Goal: Task Accomplishment & Management: Manage account settings

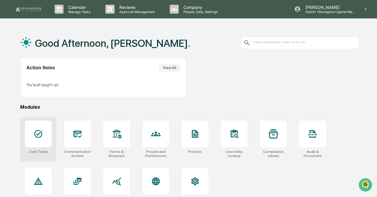
click at [42, 138] on icon at bounding box center [38, 133] width 9 height 9
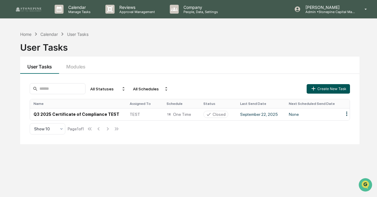
click at [324, 87] on button "Create New Task" at bounding box center [327, 88] width 43 height 9
click at [324, 92] on button "Create New Task" at bounding box center [327, 88] width 43 height 9
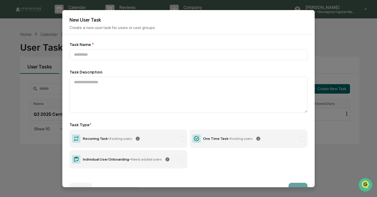
type input "*"
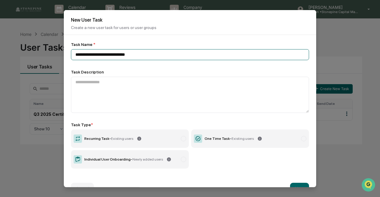
scroll to position [15, 0]
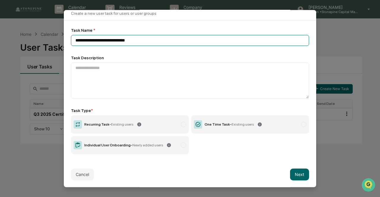
type input "**********"
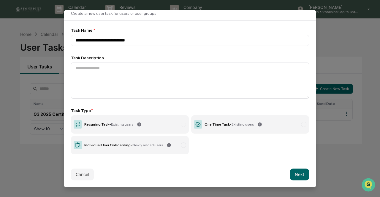
click at [231, 133] on label "One Time Task - Existing users" at bounding box center [250, 124] width 118 height 18
click at [292, 178] on button "Next" at bounding box center [299, 174] width 19 height 12
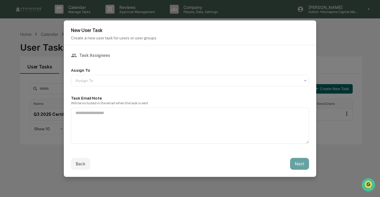
scroll to position [0, 0]
click at [231, 82] on div at bounding box center [187, 81] width 224 height 6
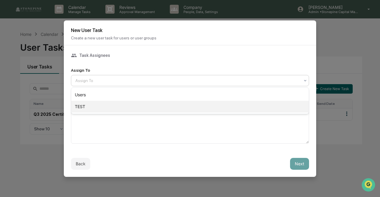
click at [225, 106] on div "TEST" at bounding box center [189, 107] width 237 height 12
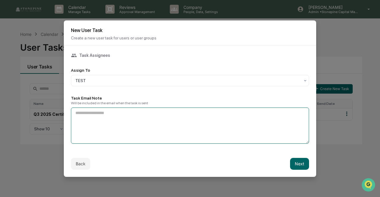
click at [113, 126] on textarea at bounding box center [190, 126] width 238 height 36
type textarea "**********"
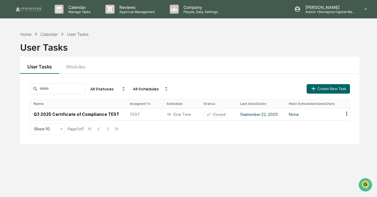
click at [320, 195] on div "Home Calendar User Tasks User Tasks User Tasks Modules All Statuses All Schedul…" at bounding box center [189, 126] width 357 height 197
click at [337, 89] on button "Create New Task" at bounding box center [327, 88] width 43 height 9
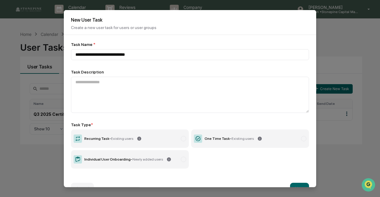
type input "**********"
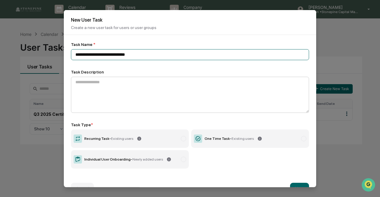
scroll to position [15, 0]
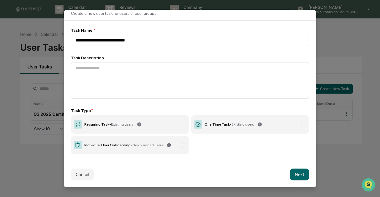
click at [231, 125] on span "Existing users" at bounding box center [242, 124] width 22 height 4
click at [295, 174] on button "Next" at bounding box center [299, 174] width 19 height 12
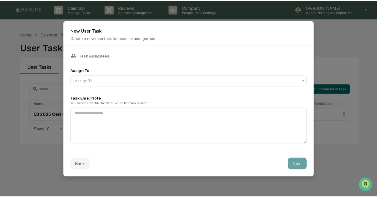
scroll to position [0, 0]
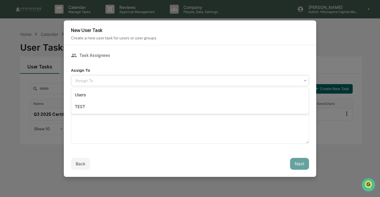
click at [189, 82] on div at bounding box center [187, 81] width 224 height 6
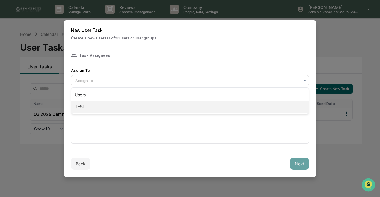
click at [185, 109] on div "TEST" at bounding box center [189, 107] width 237 height 12
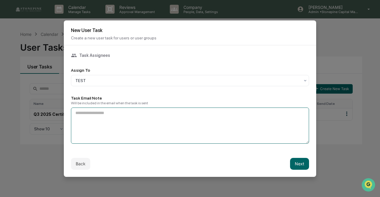
click at [170, 139] on textarea at bounding box center [190, 126] width 238 height 36
click at [235, 130] on textarea "**********" at bounding box center [190, 126] width 238 height 36
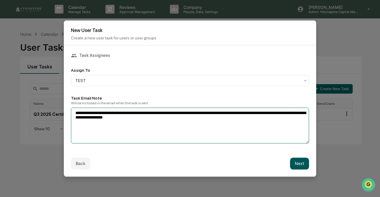
type textarea "**********"
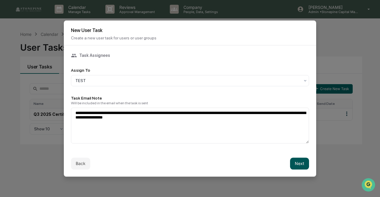
click at [302, 167] on button "Next" at bounding box center [299, 164] width 19 height 12
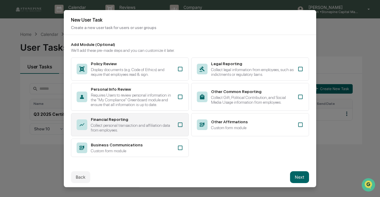
click at [178, 121] on div "Financial Reporting Collect personal transaction and affiliation data from empl…" at bounding box center [130, 124] width 118 height 23
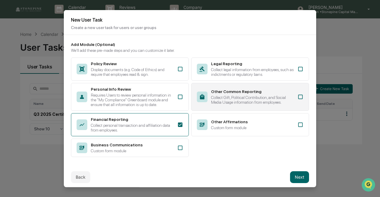
click at [284, 99] on div "Collect Gift, Political Contribution, and Social Media Usage information from e…" at bounding box center [252, 99] width 83 height 9
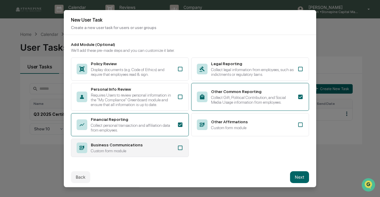
click at [176, 157] on div "Business Communications Custom form module" at bounding box center [130, 148] width 118 height 18
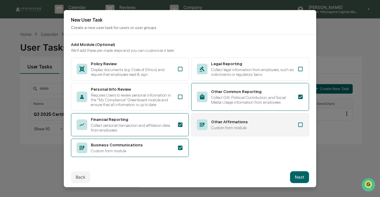
click at [303, 128] on div "Other Affirmations Custom form module" at bounding box center [250, 124] width 118 height 23
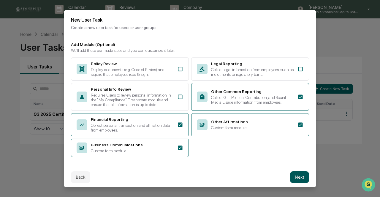
click at [299, 181] on button "Next" at bounding box center [299, 177] width 19 height 12
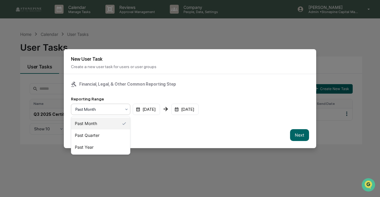
click at [104, 107] on div at bounding box center [98, 109] width 46 height 6
click at [104, 133] on div "Past Quarter" at bounding box center [100, 136] width 59 height 12
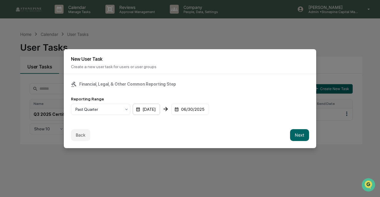
click at [160, 109] on div "04/01/2025" at bounding box center [146, 109] width 27 height 11
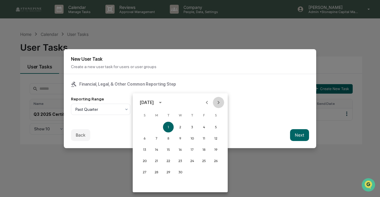
click at [217, 105] on icon "Next month" at bounding box center [218, 102] width 7 height 7
click at [168, 124] on button "1" at bounding box center [168, 127] width 11 height 11
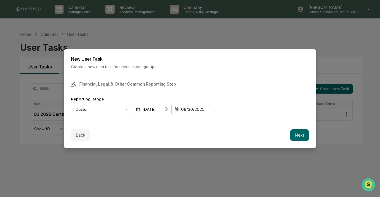
click at [203, 108] on div "06/30/2025" at bounding box center [190, 109] width 38 height 11
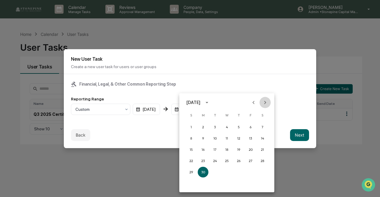
click at [260, 102] on button "Next month" at bounding box center [264, 102] width 11 height 11
click at [215, 169] on button "30" at bounding box center [214, 172] width 11 height 11
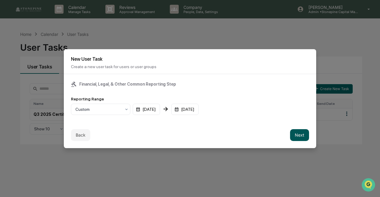
click at [298, 134] on button "Next" at bounding box center [299, 135] width 19 height 12
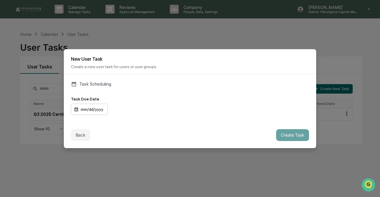
click at [93, 106] on div "mm/dd/yyyy" at bounding box center [89, 109] width 37 height 11
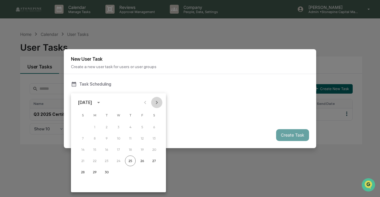
click at [156, 103] on icon "Next month" at bounding box center [156, 102] width 7 height 7
click at [119, 168] on button "29" at bounding box center [118, 172] width 11 height 11
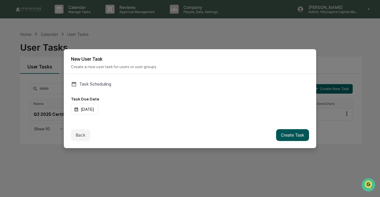
click at [293, 131] on button "Create Task" at bounding box center [292, 135] width 33 height 12
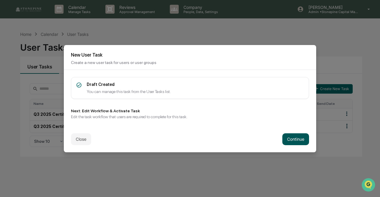
click at [296, 141] on button "Continue" at bounding box center [295, 139] width 27 height 12
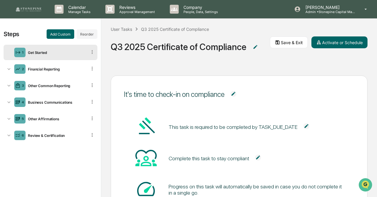
scroll to position [51, 0]
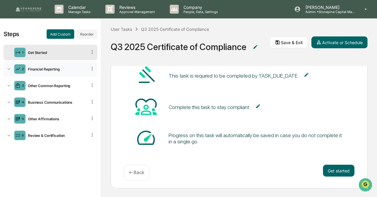
click at [9, 66] on icon at bounding box center [9, 69] width 6 height 6
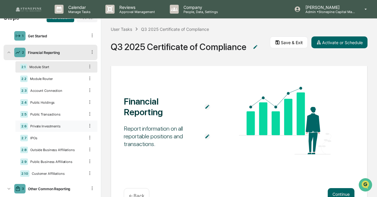
scroll to position [43, 0]
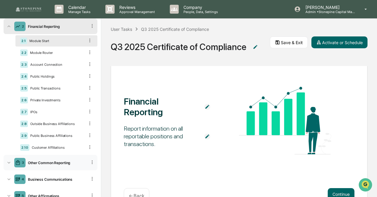
click at [14, 164] on div "3 Other Common Reporting" at bounding box center [51, 162] width 94 height 15
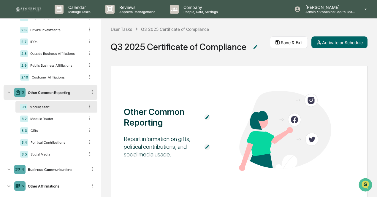
scroll to position [114, 0]
click at [8, 168] on icon at bounding box center [8, 169] width 3 height 2
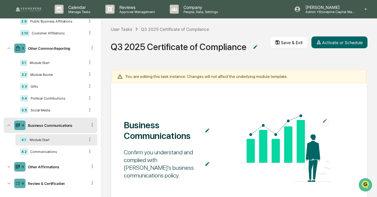
scroll to position [157, 0]
click at [64, 149] on div "4.2 Communications" at bounding box center [56, 151] width 82 height 11
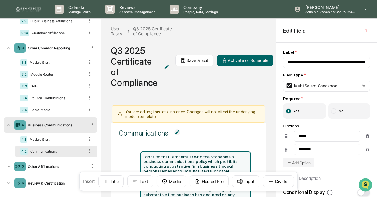
scroll to position [0, 0]
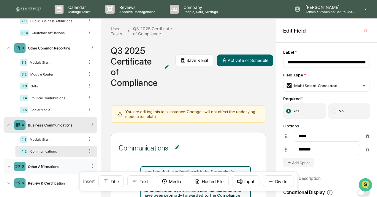
click at [10, 169] on icon at bounding box center [9, 167] width 6 height 6
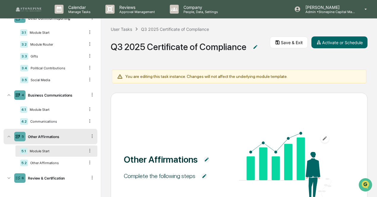
scroll to position [187, 0]
click at [52, 164] on div "Other Affirmations" at bounding box center [56, 163] width 57 height 4
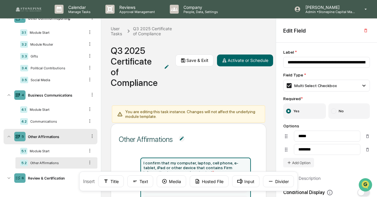
scroll to position [0, 0]
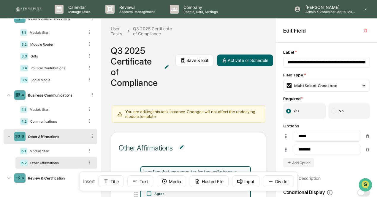
click at [111, 106] on div "User Tasks Q3 2025 Certificate of Compliance Q3 2025 Certificate of Compliance …" at bounding box center [188, 108] width 175 height 179
click at [46, 178] on div "Review & Certification" at bounding box center [56, 178] width 61 height 4
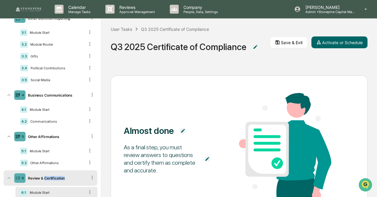
click at [46, 178] on div "Review & Certification" at bounding box center [56, 178] width 61 height 4
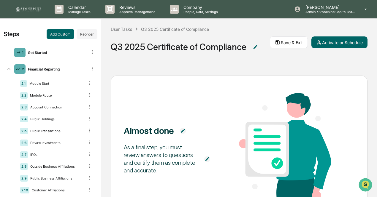
scroll to position [0, 0]
click at [254, 45] on img at bounding box center [255, 47] width 6 height 6
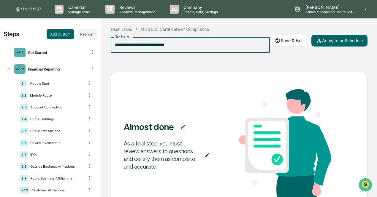
click at [254, 45] on input "**********" at bounding box center [190, 45] width 159 height 16
type input "**********"
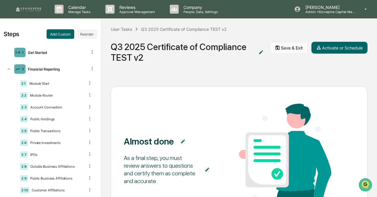
click at [285, 42] on button "Save & Exit" at bounding box center [289, 48] width 38 height 12
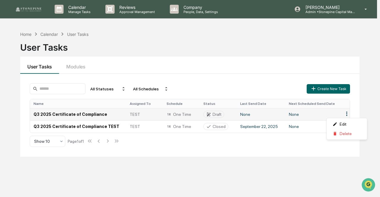
click at [346, 112] on html "Calendar Manage Tasks Reviews Approval Management Company People, Data, Setting…" at bounding box center [190, 98] width 380 height 197
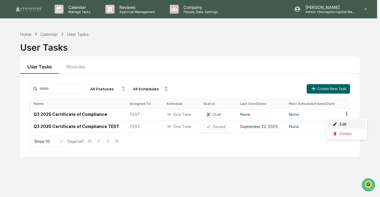
click at [345, 124] on div "Edit" at bounding box center [346, 124] width 38 height 9
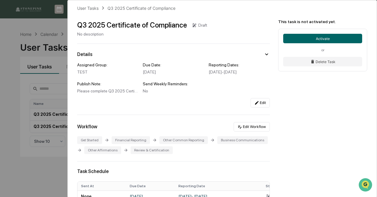
scroll to position [4, 0]
click at [261, 108] on button "Edit" at bounding box center [259, 103] width 19 height 9
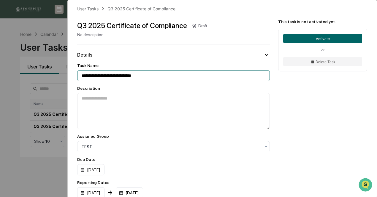
click at [193, 76] on input "**********" at bounding box center [173, 75] width 192 height 11
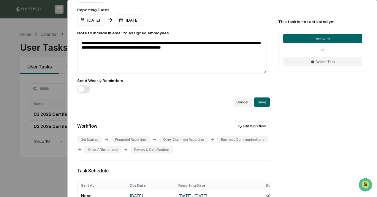
scroll to position [178, 0]
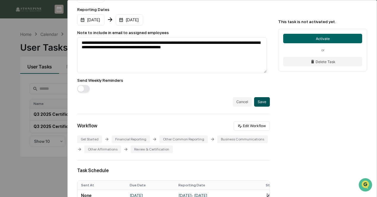
type input "**********"
click at [259, 104] on button "Save" at bounding box center [262, 101] width 16 height 9
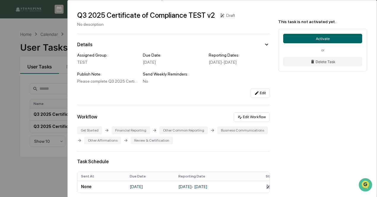
scroll to position [0, 0]
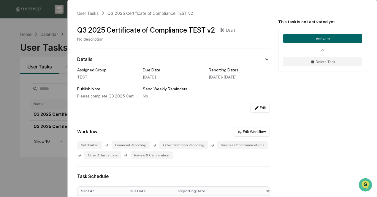
click at [33, 162] on div "User Tasks Q3 2025 Certificate of Compliance TEST v2 Q3 2025 Certificate of Com…" at bounding box center [188, 98] width 377 height 197
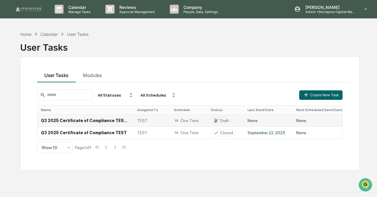
click at [329, 119] on td "None" at bounding box center [319, 120] width 55 height 12
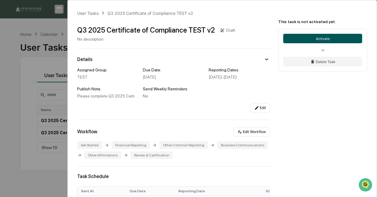
click at [309, 40] on button "Activate" at bounding box center [322, 38] width 79 height 9
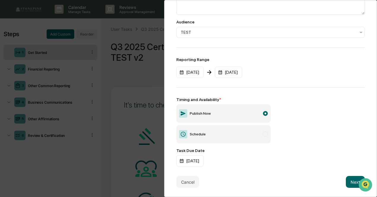
scroll to position [95, 0]
click at [349, 180] on button "Next" at bounding box center [355, 182] width 19 height 12
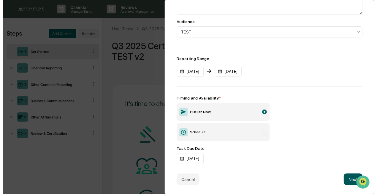
scroll to position [0, 0]
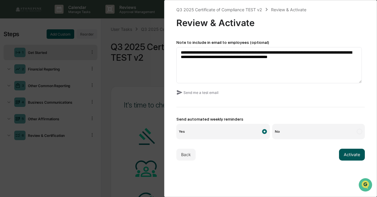
click at [355, 154] on button "Activate" at bounding box center [352, 155] width 26 height 12
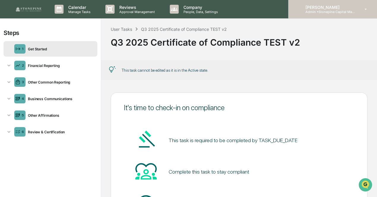
click at [326, 7] on p "[PERSON_NAME]" at bounding box center [327, 7] width 55 height 5
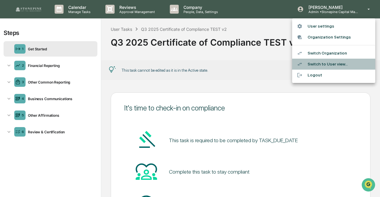
click at [324, 62] on li "Switch to User view..." at bounding box center [333, 64] width 83 height 11
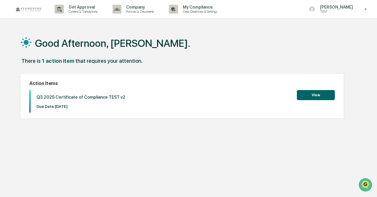
click at [321, 92] on button "View" at bounding box center [316, 95] width 38 height 10
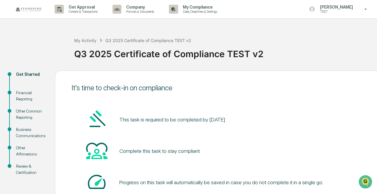
scroll to position [44, 0]
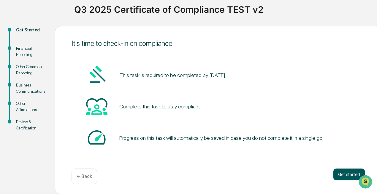
click at [343, 171] on button "Get started" at bounding box center [348, 175] width 31 height 12
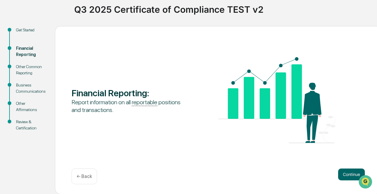
click at [343, 171] on button "Continue" at bounding box center [351, 175] width 27 height 12
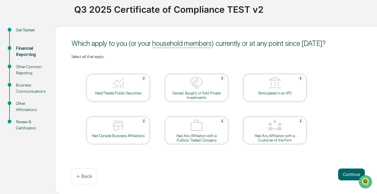
click at [343, 171] on button "Continue" at bounding box center [351, 175] width 27 height 12
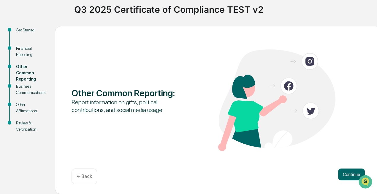
click at [343, 171] on button "Continue" at bounding box center [351, 175] width 27 height 12
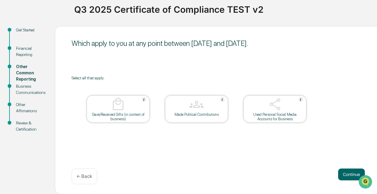
click at [343, 171] on button "Continue" at bounding box center [351, 175] width 27 height 12
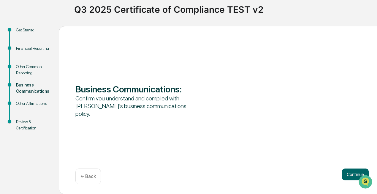
click at [343, 171] on button "Continue" at bounding box center [355, 175] width 27 height 12
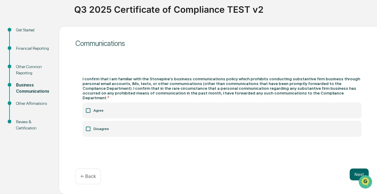
click at [343, 171] on div "Next ← Back" at bounding box center [221, 177] width 293 height 16
click at [350, 173] on button "Next" at bounding box center [358, 175] width 19 height 12
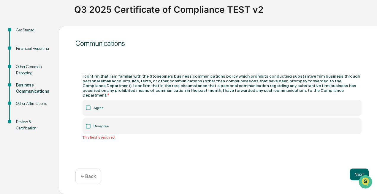
click at [100, 104] on label "Agree" at bounding box center [221, 108] width 279 height 16
click at [113, 128] on label "Disagree" at bounding box center [221, 126] width 279 height 16
click at [356, 175] on button "Next" at bounding box center [358, 175] width 19 height 12
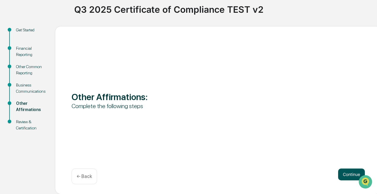
click at [350, 174] on button "Continue" at bounding box center [351, 175] width 27 height 12
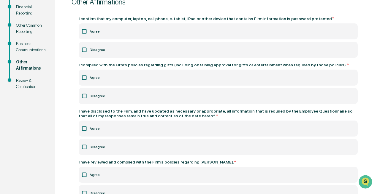
scroll to position [86, 0]
click at [83, 149] on icon at bounding box center [84, 147] width 6 height 6
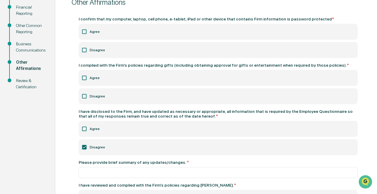
click at [83, 149] on icon at bounding box center [84, 147] width 6 height 6
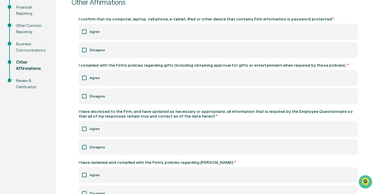
click at [84, 126] on icon at bounding box center [84, 129] width 6 height 6
click at [87, 146] on label "Disagree" at bounding box center [218, 147] width 279 height 16
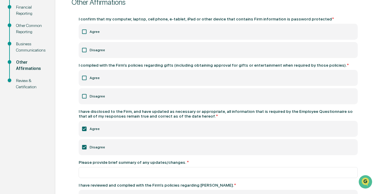
click at [87, 146] on label "Disagree" at bounding box center [218, 147] width 279 height 16
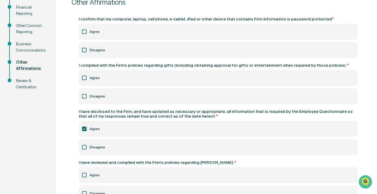
click at [86, 130] on icon at bounding box center [84, 129] width 6 height 6
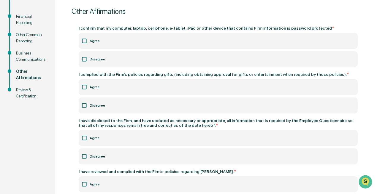
scroll to position [71, 0]
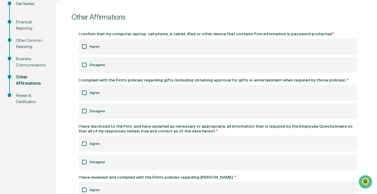
click at [84, 114] on icon at bounding box center [84, 111] width 6 height 6
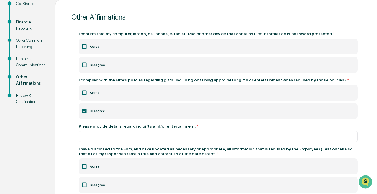
click at [84, 114] on icon at bounding box center [84, 111] width 6 height 6
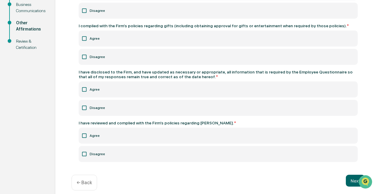
scroll to position [131, 4]
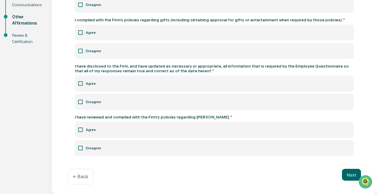
click at [85, 180] on div "← Back" at bounding box center [81, 177] width 26 height 16
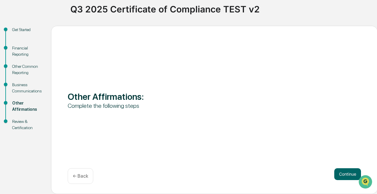
scroll to position [44, 4]
click at [33, 89] on div "Business Communications" at bounding box center [26, 88] width 29 height 12
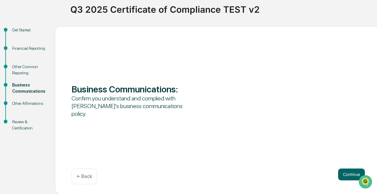
click at [28, 66] on div "Other Common Reporting" at bounding box center [28, 70] width 33 height 12
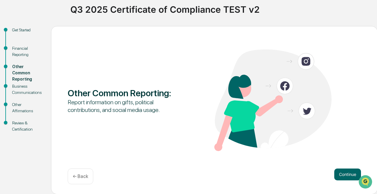
click at [24, 44] on div "Get Started" at bounding box center [26, 37] width 39 height 18
click at [25, 47] on div "Financial Reporting" at bounding box center [26, 51] width 29 height 12
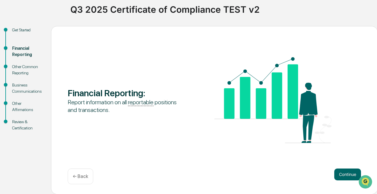
click at [26, 90] on div "Business Communications" at bounding box center [26, 88] width 29 height 12
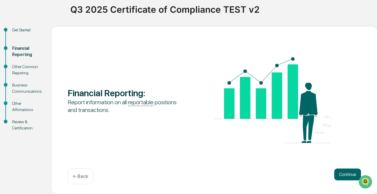
click at [77, 181] on div "← Back" at bounding box center [81, 177] width 26 height 16
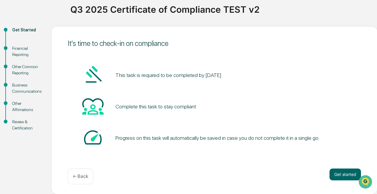
click at [28, 72] on div "Other Common Reporting" at bounding box center [26, 70] width 29 height 12
click at [21, 72] on div "Other Common Reporting" at bounding box center [26, 70] width 29 height 12
click at [23, 86] on div "Business Communications" at bounding box center [26, 88] width 29 height 12
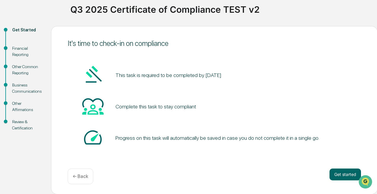
click at [23, 86] on div "Business Communications" at bounding box center [26, 88] width 29 height 12
click at [27, 173] on div "Get Started Financial Reporting Other Common Reporting Business Communications …" at bounding box center [184, 110] width 371 height 168
click at [56, 165] on div "It's time to check-in on compliance This task is required to be completed by Oc…" at bounding box center [214, 110] width 326 height 168
click at [20, 161] on div "Get Started Financial Reporting Other Common Reporting Business Communications …" at bounding box center [184, 110] width 371 height 168
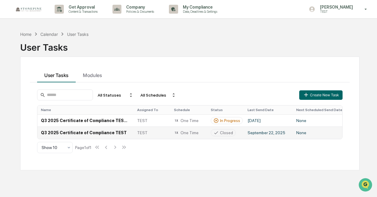
click at [315, 134] on td "None" at bounding box center [319, 133] width 55 height 12
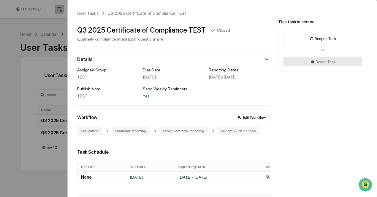
click at [298, 58] on button "Delete Task" at bounding box center [322, 61] width 79 height 9
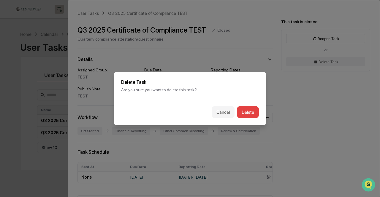
click at [241, 111] on button "Delete" at bounding box center [248, 112] width 22 height 12
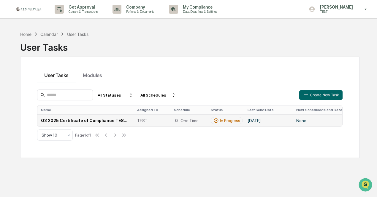
click at [108, 120] on td "Q3 2025 Certificate of Compliance TEST v2" at bounding box center [85, 120] width 96 height 12
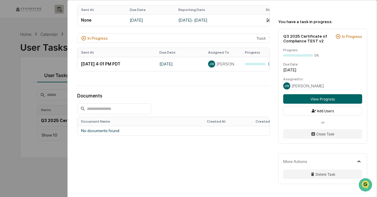
scroll to position [168, 0]
click at [315, 101] on button "View Progress" at bounding box center [322, 98] width 79 height 9
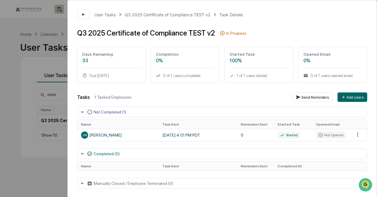
click at [324, 77] on div "0 of 1 users opened email" at bounding box center [332, 75] width 59 height 5
click at [306, 98] on button "Send Reminders" at bounding box center [312, 97] width 41 height 9
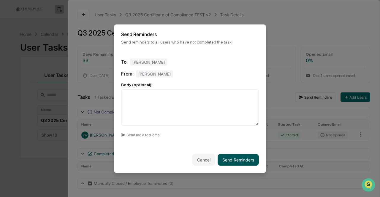
click at [231, 159] on button "Send Reminders" at bounding box center [237, 160] width 41 height 12
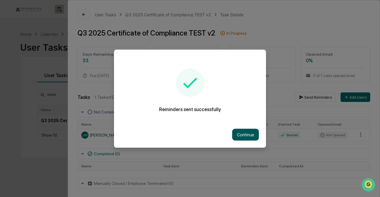
click at [252, 134] on button "Continue" at bounding box center [245, 135] width 27 height 12
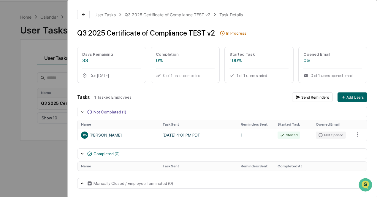
scroll to position [17, 0]
click at [23, 178] on div "User Tasks Q3 2025 Certificate of Compliance TEST v2 Task Details Q3 2025 Certi…" at bounding box center [188, 98] width 377 height 197
